Goal: Task Accomplishment & Management: Complete application form

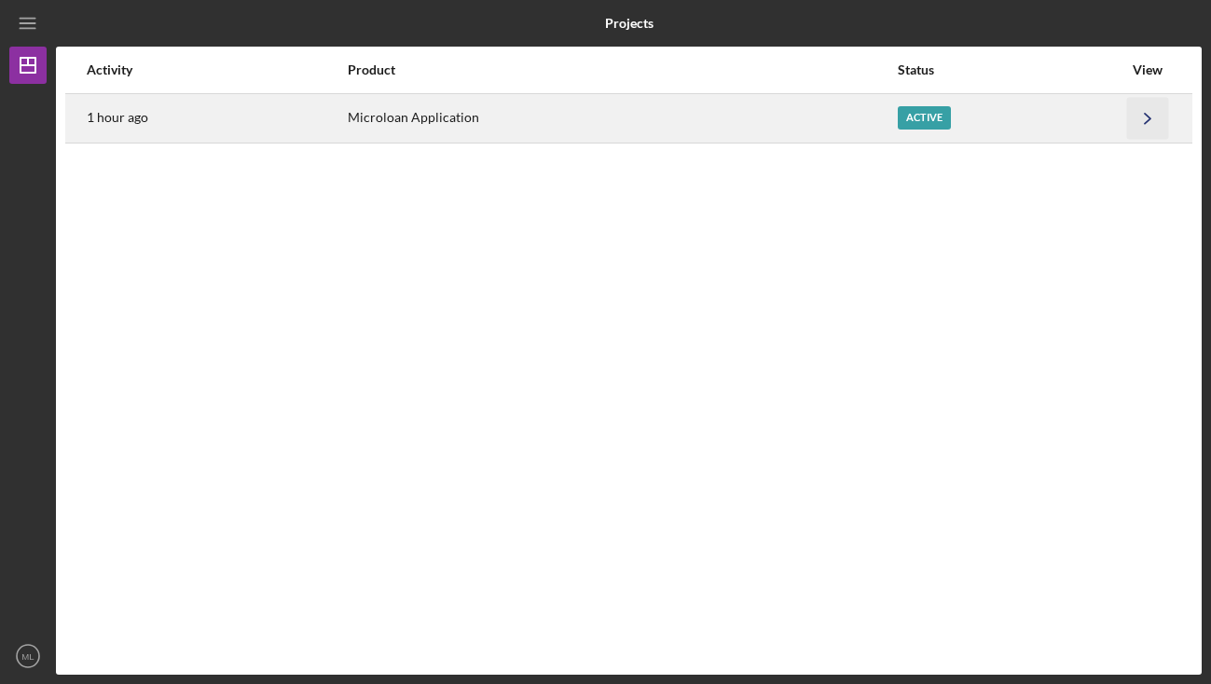
click at [1141, 120] on icon "Icon/Navigate" at bounding box center [1148, 118] width 42 height 42
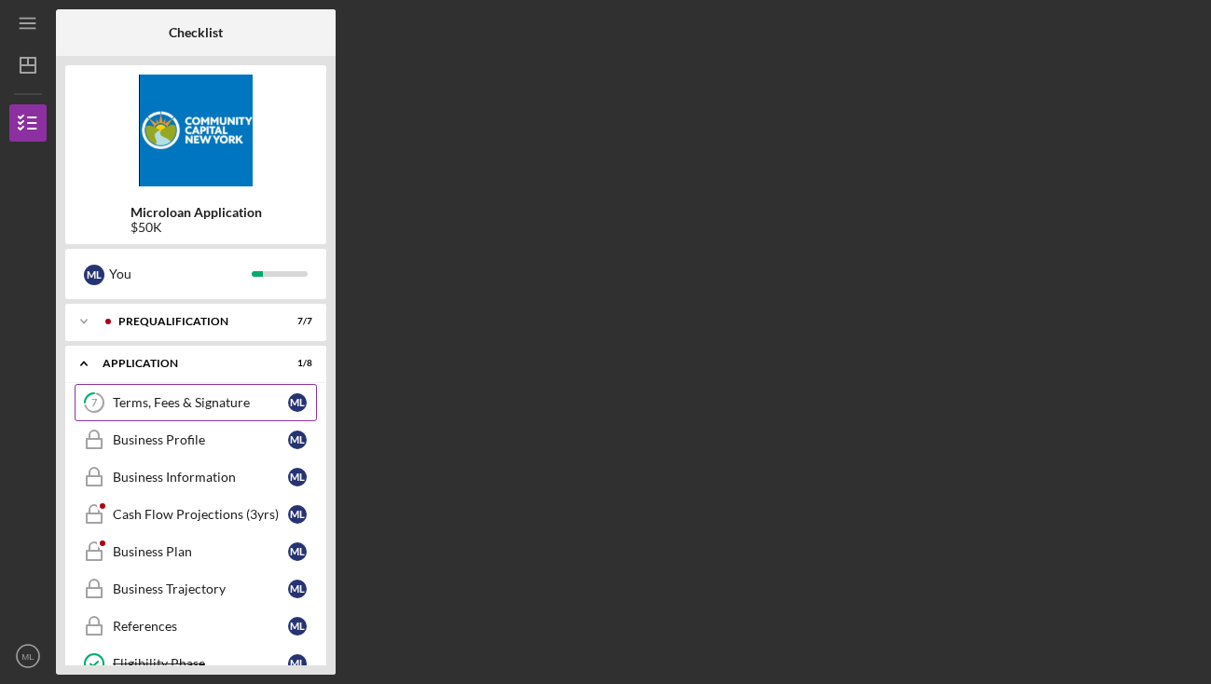
click at [173, 407] on div "Terms, Fees & Signature" at bounding box center [200, 402] width 175 height 15
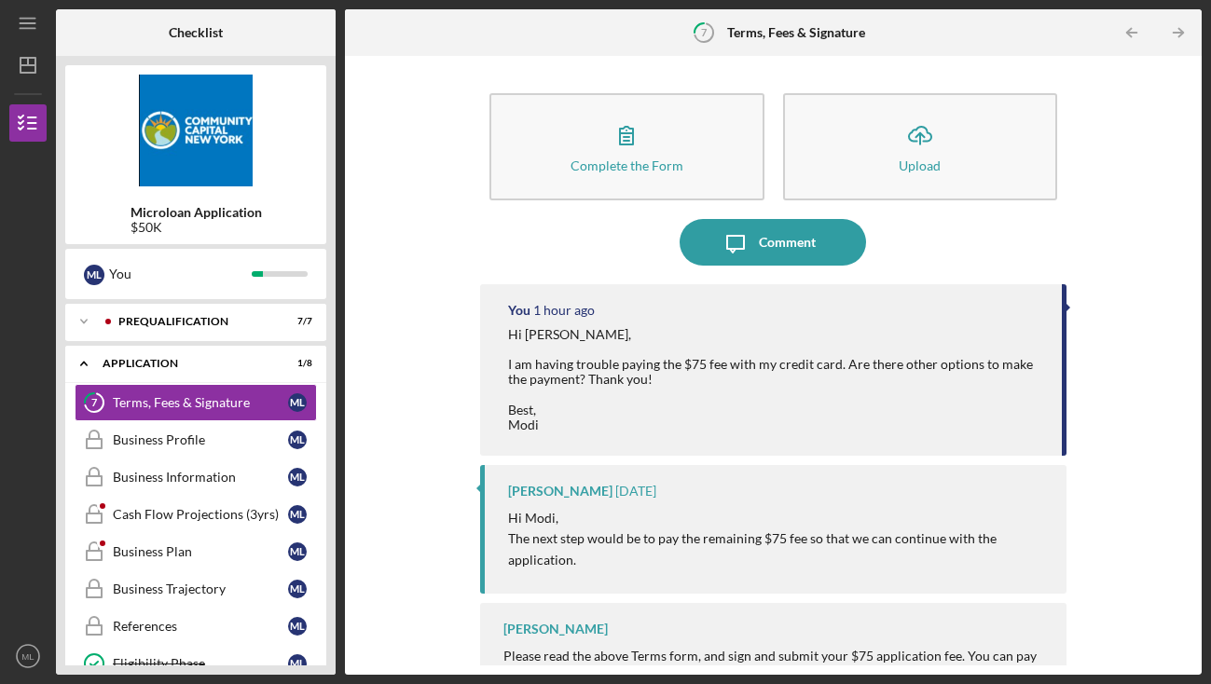
scroll to position [31, 0]
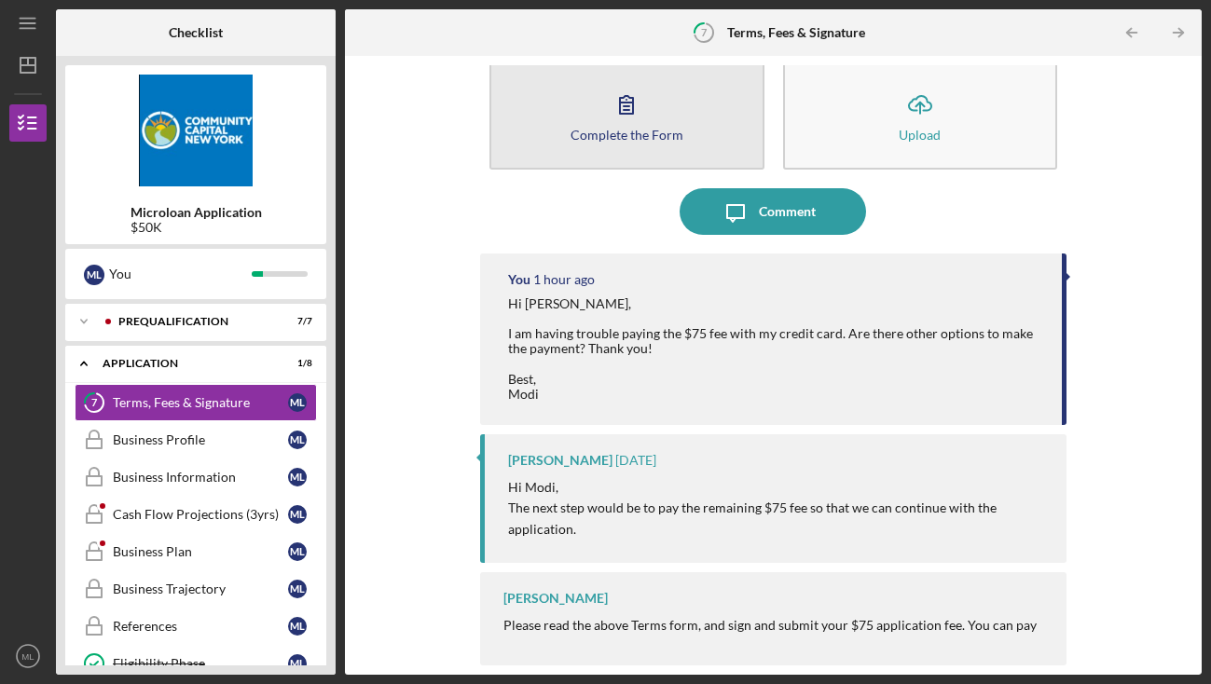
click at [649, 123] on button "Complete the Form Form" at bounding box center [627, 115] width 275 height 107
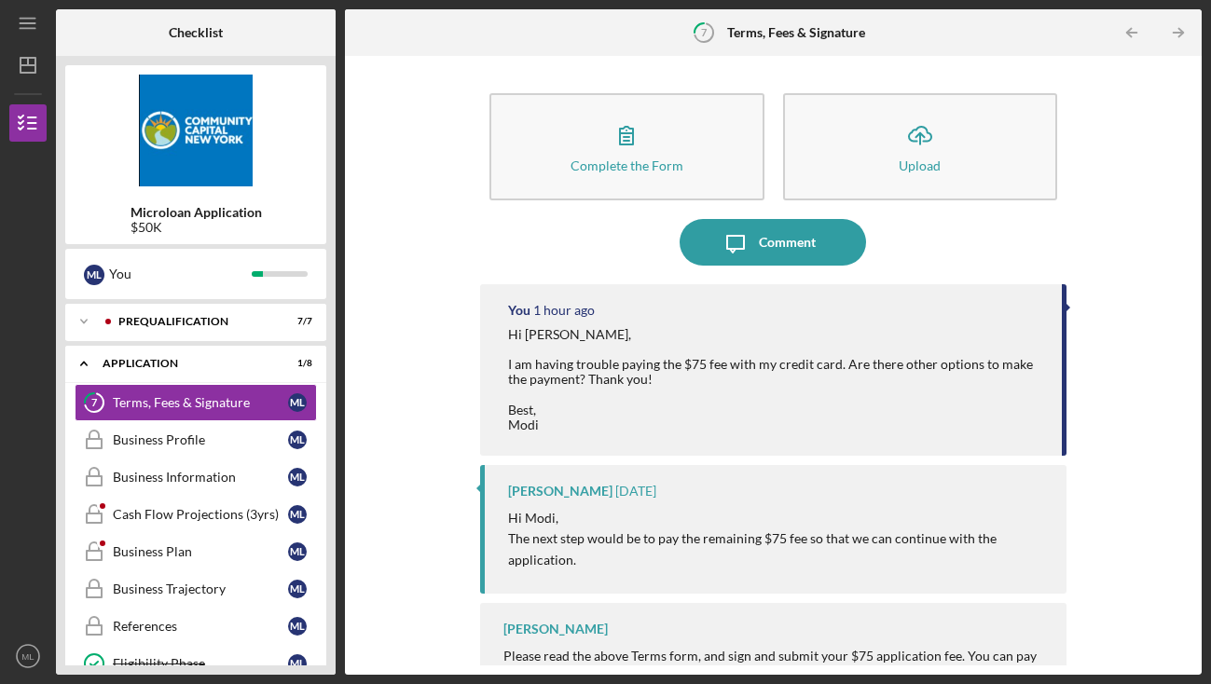
scroll to position [31, 0]
